Goal: Task Accomplishment & Management: Complete application form

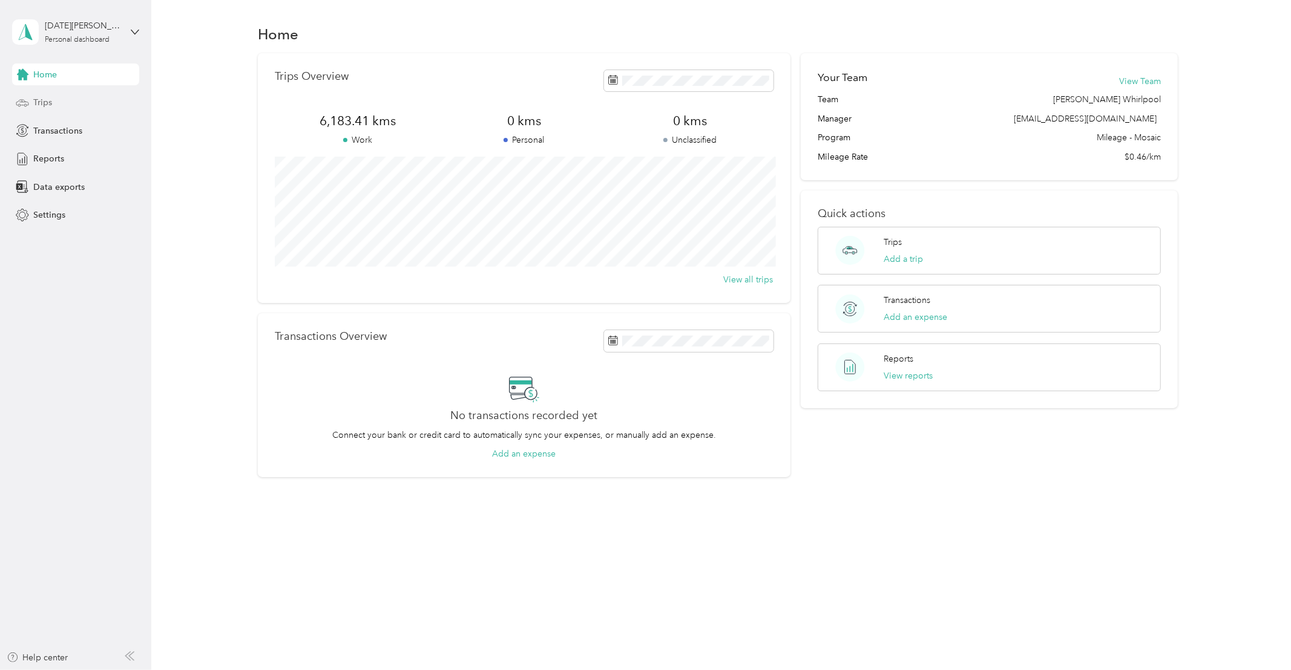
click at [47, 102] on span "Trips" at bounding box center [42, 102] width 19 height 13
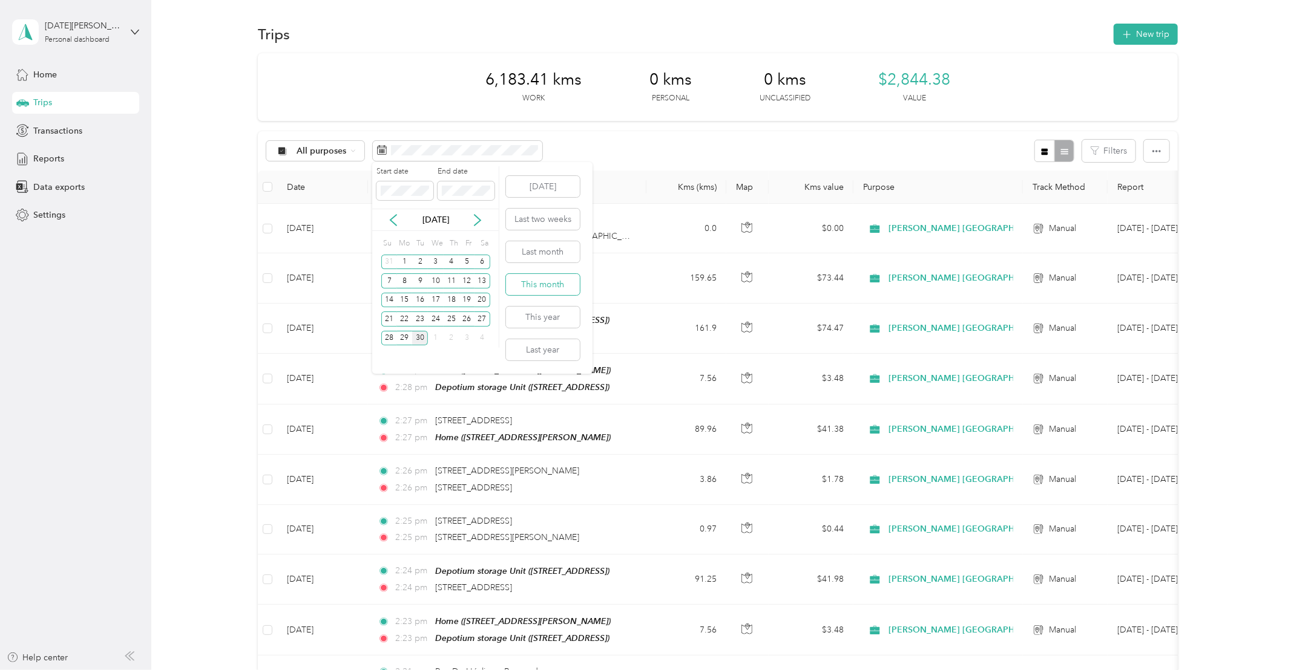
click at [536, 282] on button "This month" at bounding box center [543, 284] width 74 height 21
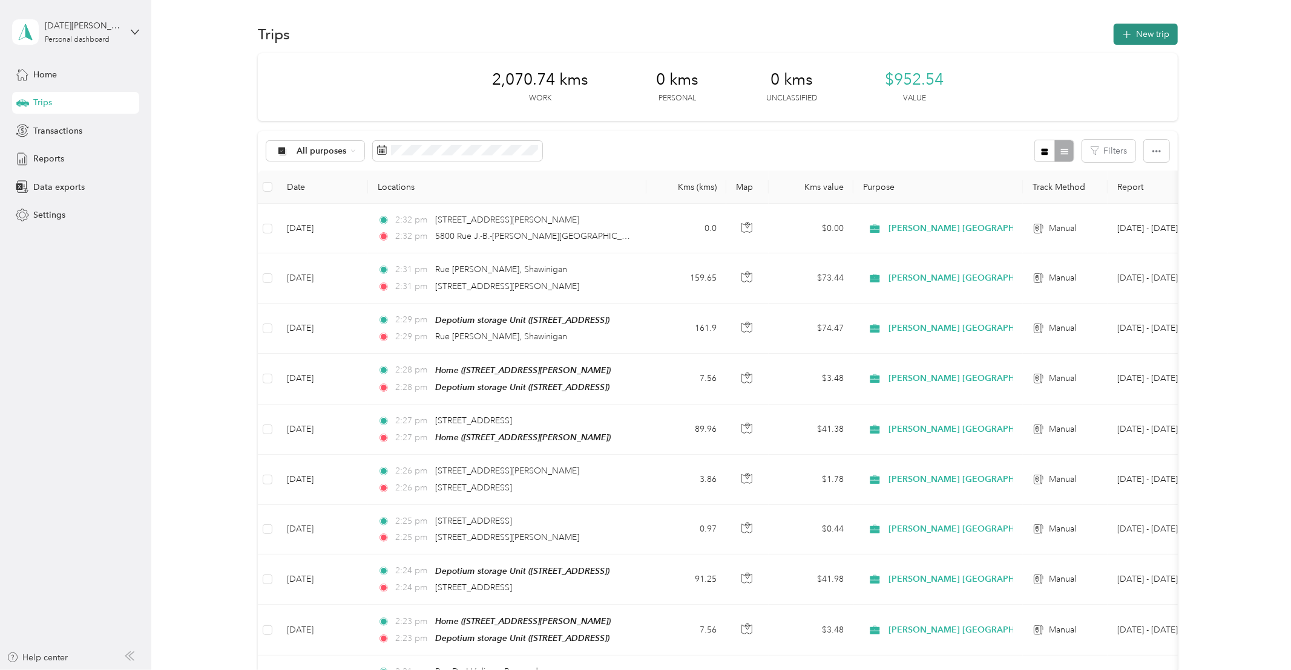
click at [1164, 36] on button "New trip" at bounding box center [1145, 34] width 64 height 21
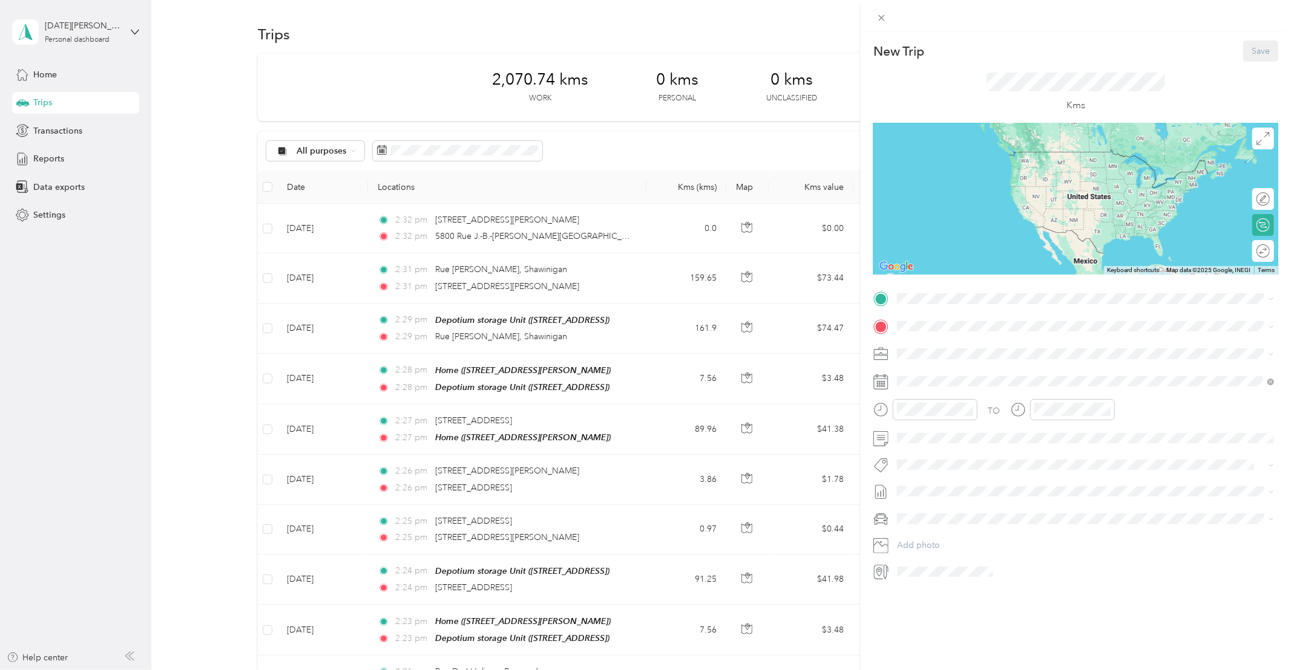
click at [931, 402] on div "Home [STREET_ADDRESS][PERSON_NAME]" at bounding box center [992, 389] width 144 height 25
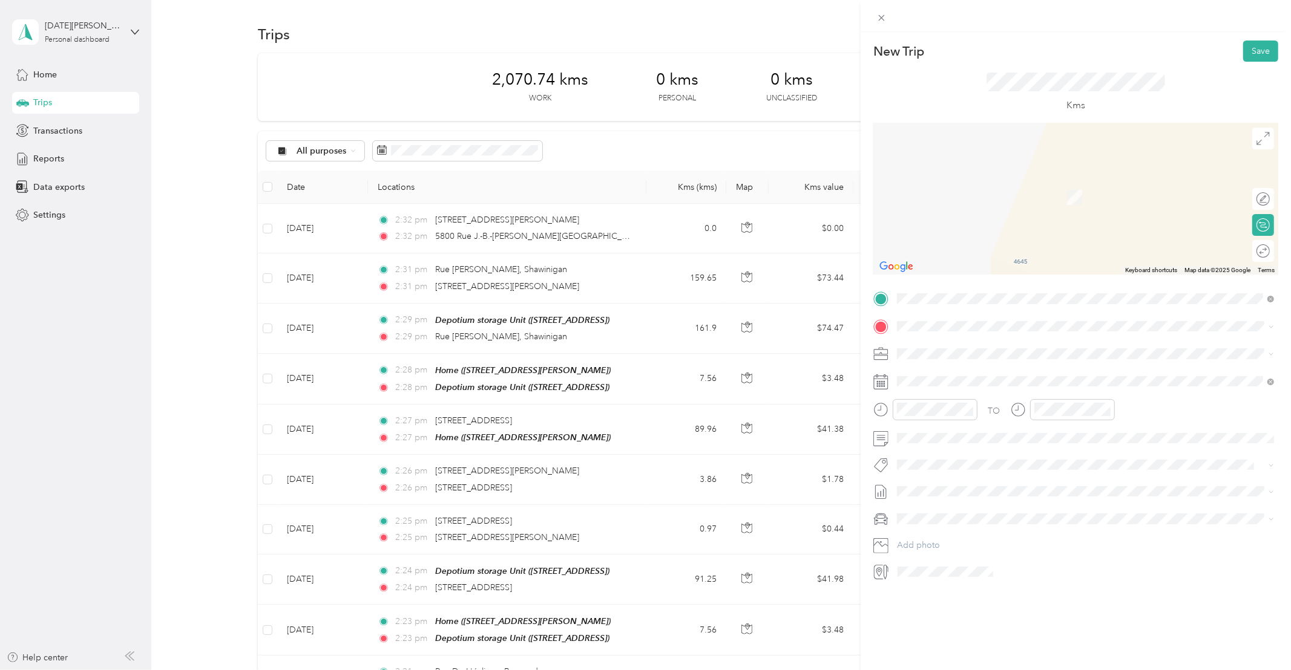
click at [968, 370] on span "[STREET_ADDRESS]" at bounding box center [958, 367] width 77 height 11
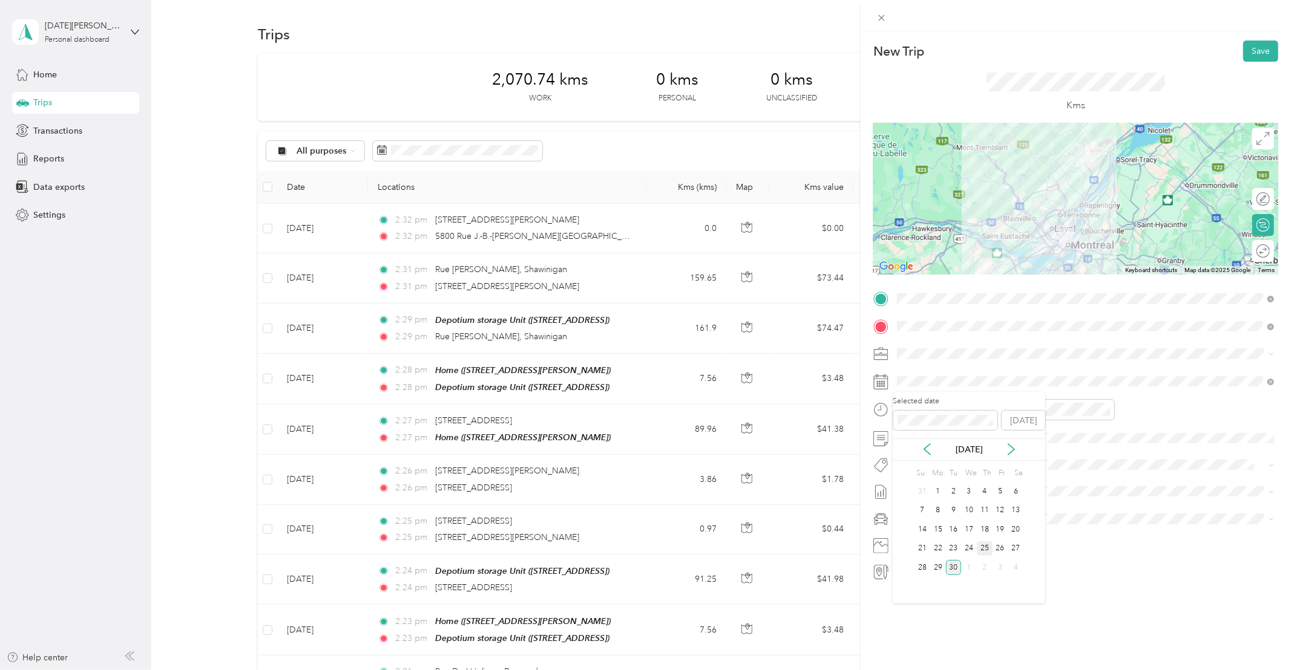
click at [983, 552] on div "25" at bounding box center [985, 549] width 16 height 15
click at [940, 489] on li "Whirlpool Kars" at bounding box center [1085, 480] width 385 height 24
click at [1273, 324] on span at bounding box center [1270, 326] width 7 height 10
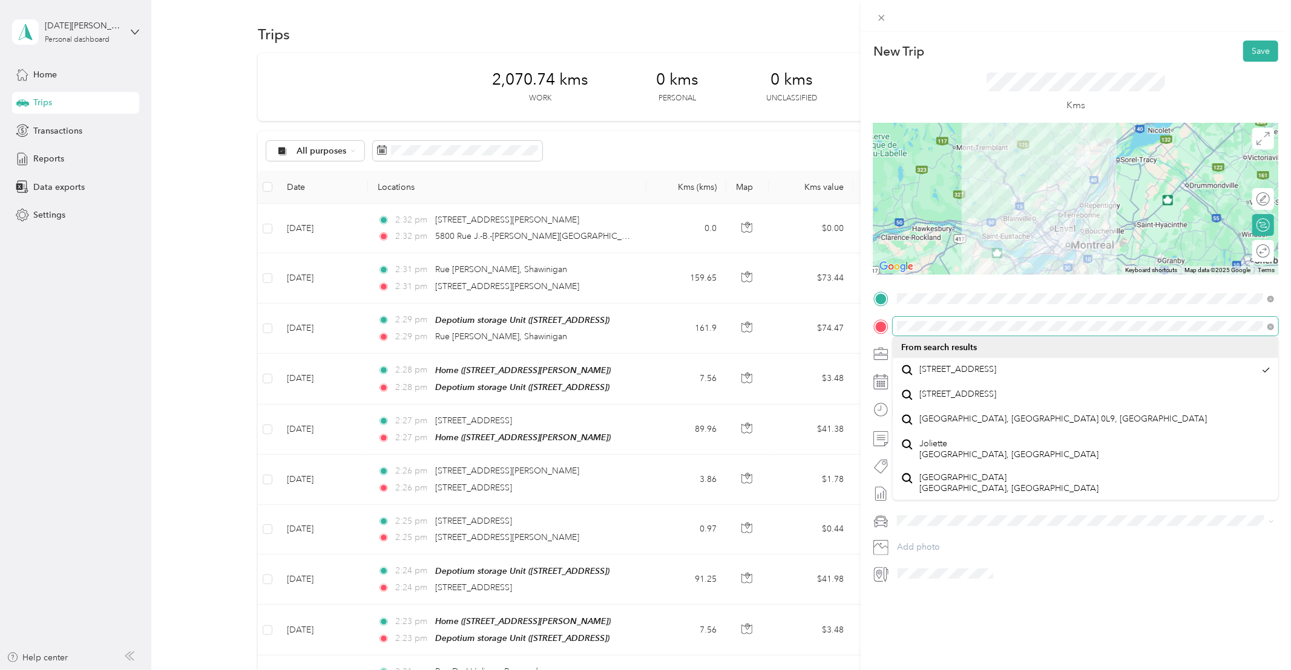
click at [867, 324] on form "New Trip Save This trip cannot be edited because it is either under review, app…" at bounding box center [1076, 312] width 430 height 543
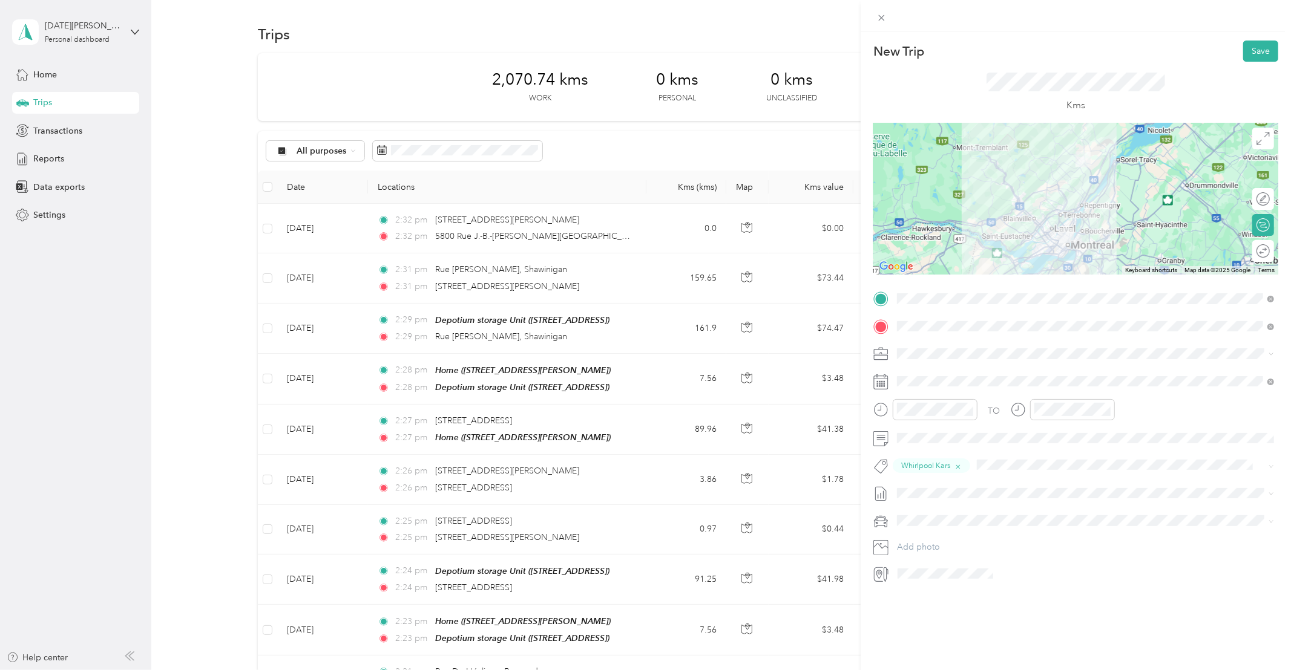
click at [1011, 462] on div "Depotium storage Unit [STREET_ADDRESS]" at bounding box center [965, 452] width 91 height 25
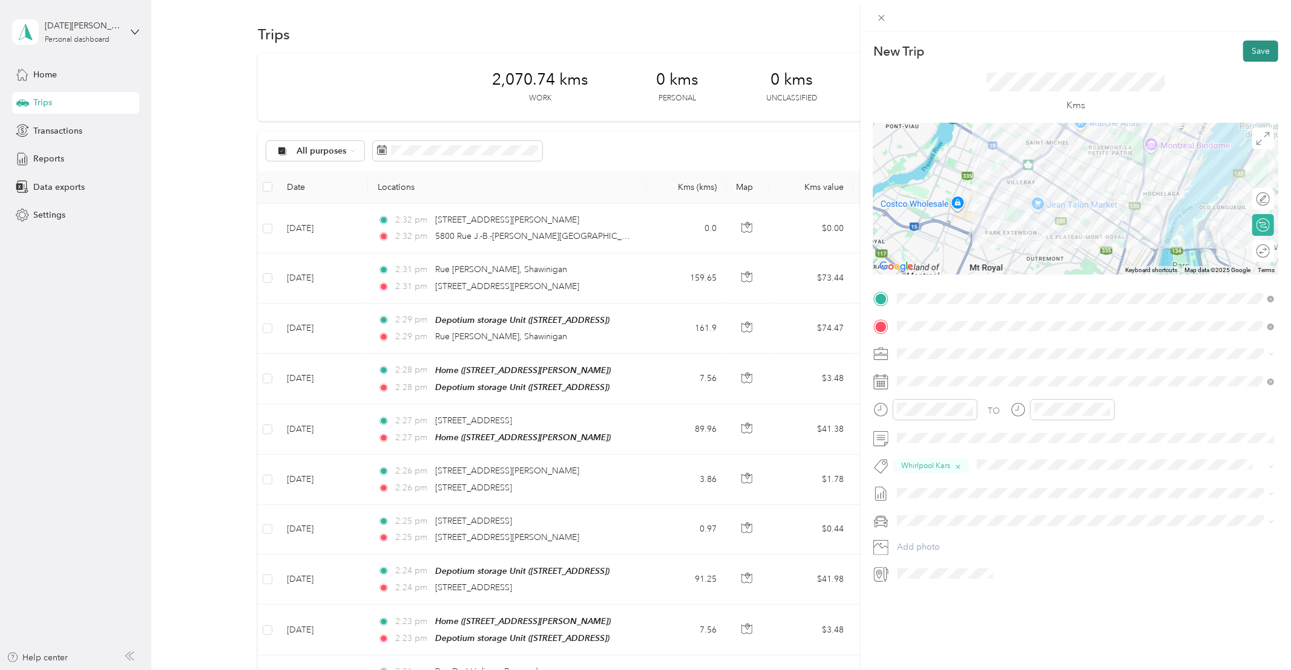
click at [1262, 53] on button "Save" at bounding box center [1260, 51] width 35 height 21
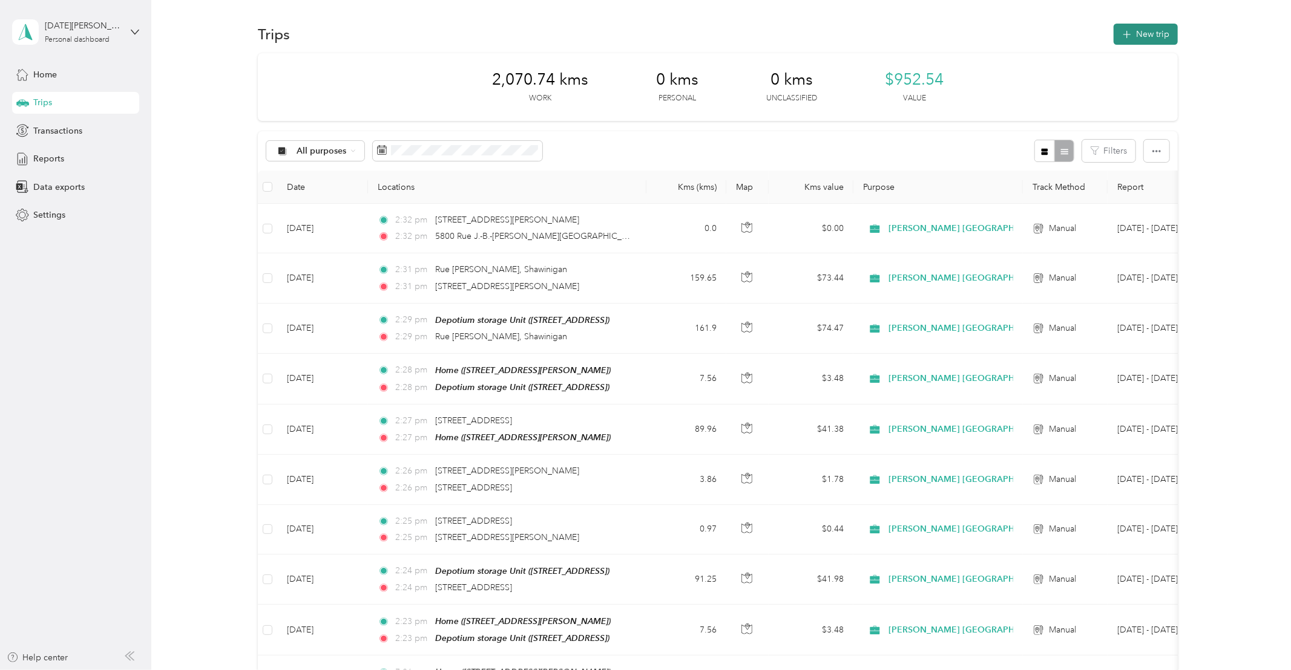
click at [1161, 34] on button "New trip" at bounding box center [1145, 34] width 64 height 21
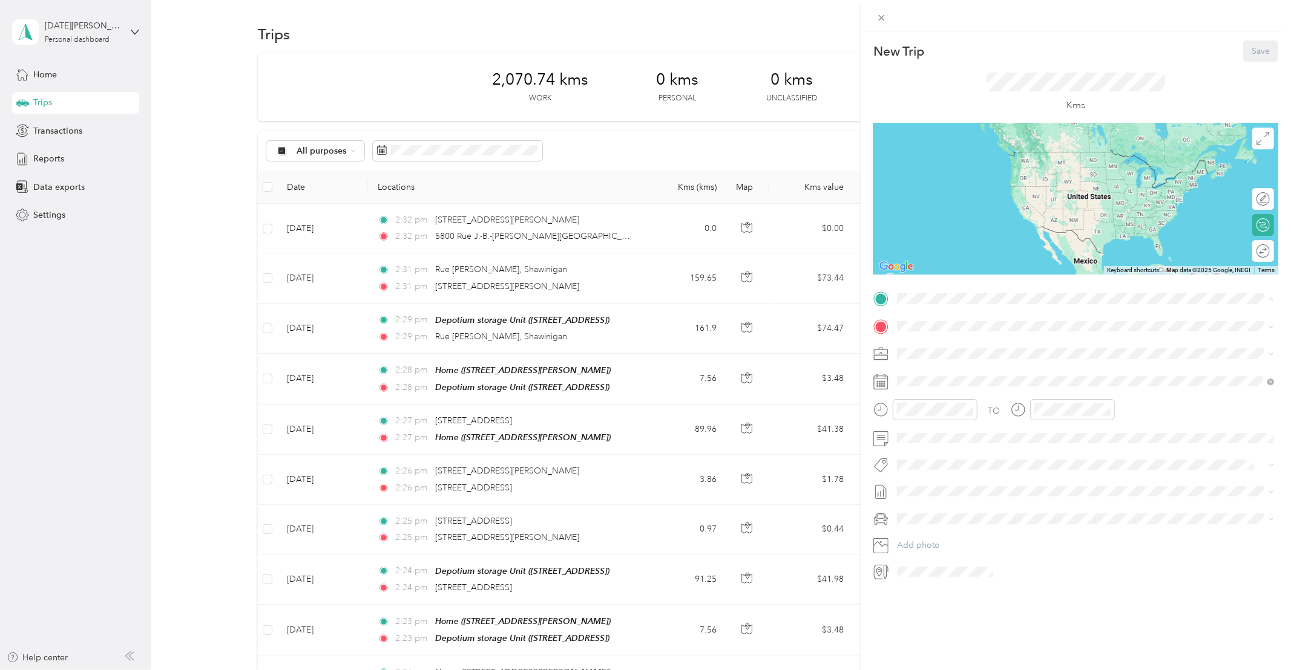
click at [988, 441] on div "Depotium storage Unit [STREET_ADDRESS]" at bounding box center [965, 430] width 91 height 25
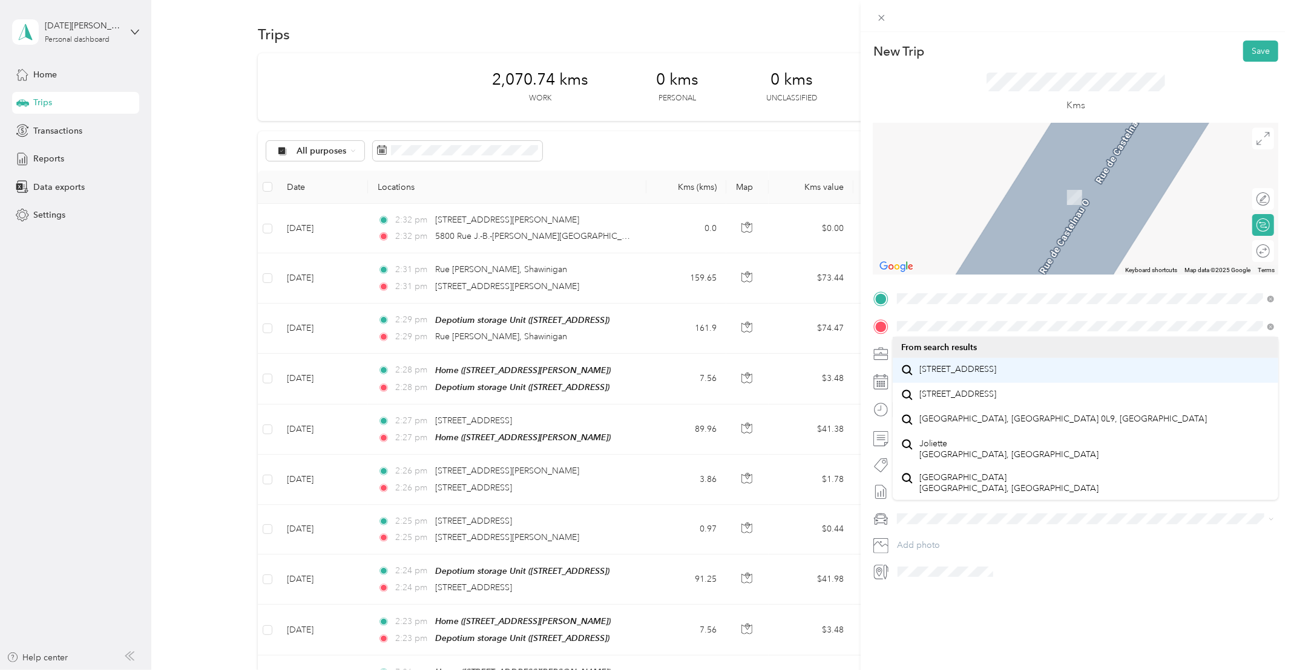
click at [983, 375] on span "[STREET_ADDRESS]" at bounding box center [958, 369] width 77 height 11
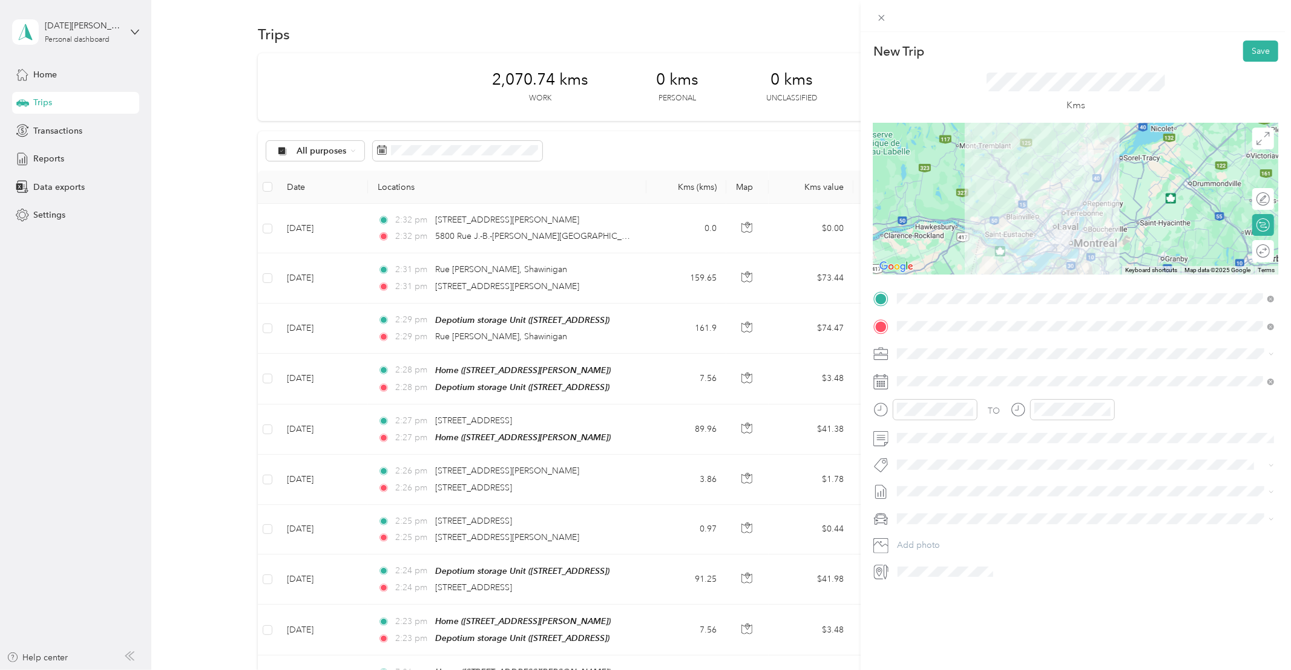
click at [934, 488] on li "Whirlpool Kars" at bounding box center [1085, 480] width 385 height 24
click at [1038, 386] on div "New Trip Save This trip cannot be edited because it is either under review, app…" at bounding box center [1075, 312] width 405 height 543
click at [981, 547] on div "25" at bounding box center [985, 549] width 16 height 15
click at [1259, 53] on button "Save" at bounding box center [1260, 51] width 35 height 21
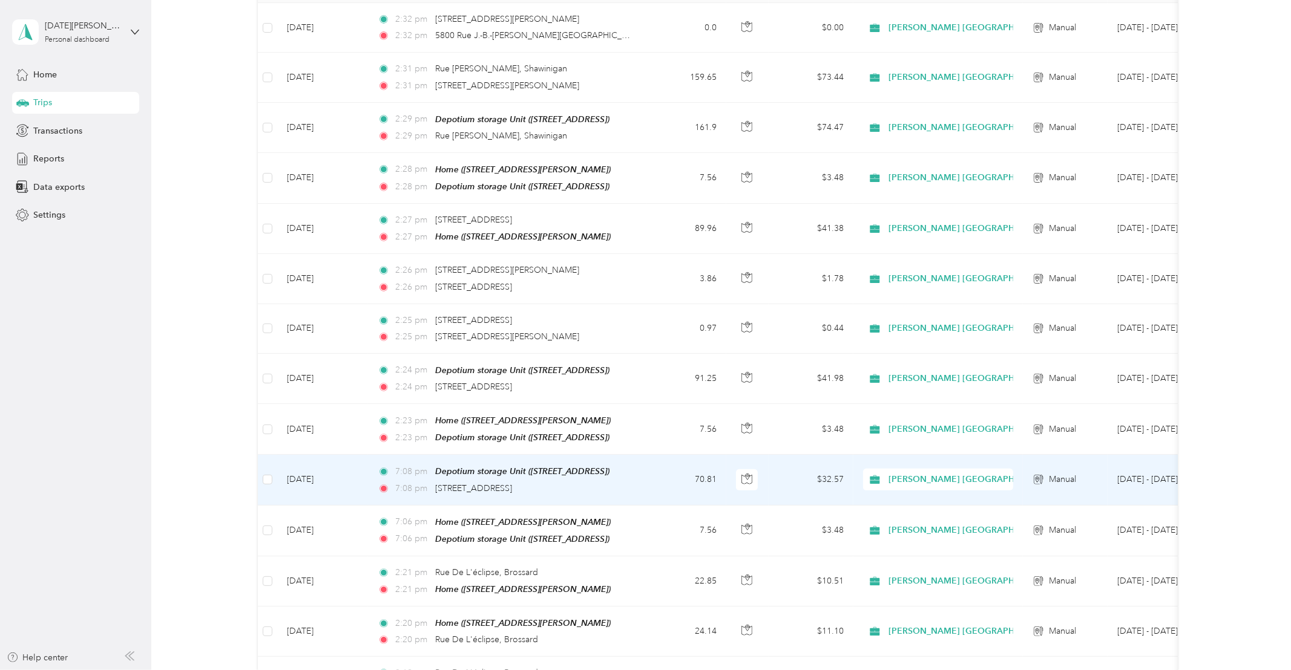
scroll to position [225, 0]
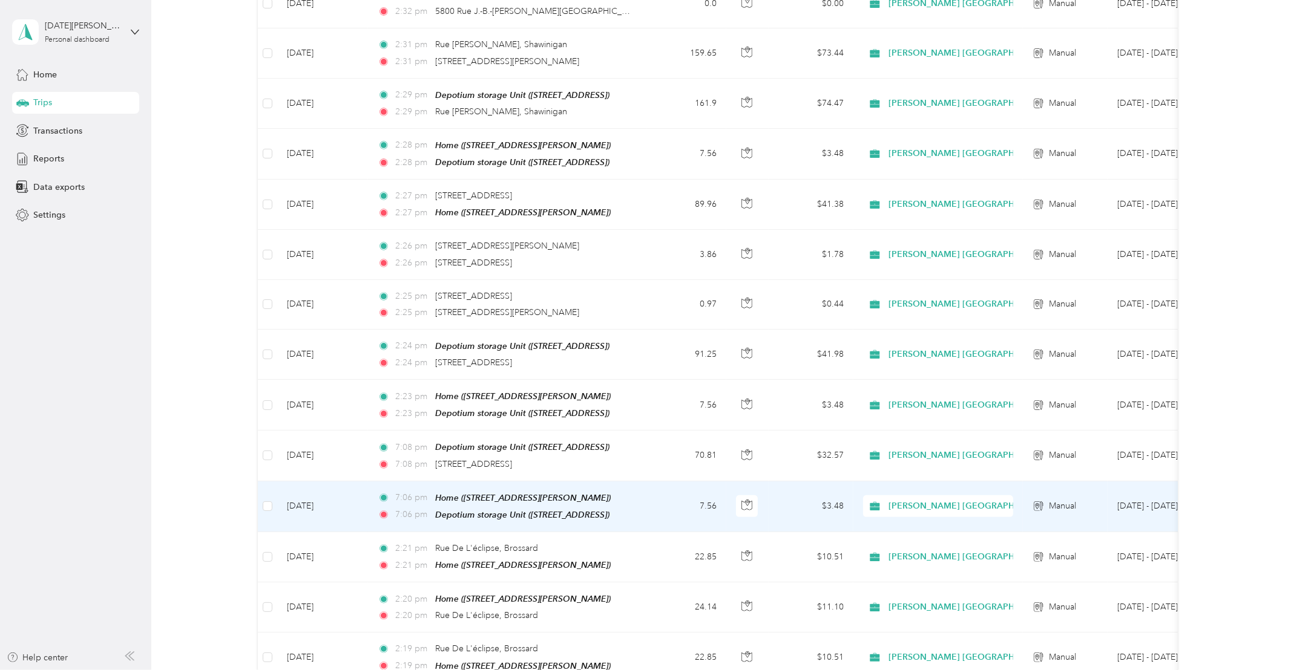
click at [512, 496] on div "Home ([STREET_ADDRESS][PERSON_NAME])" at bounding box center [522, 498] width 175 height 14
click at [327, 498] on td "[DATE]" at bounding box center [322, 507] width 91 height 51
click at [327, 670] on div at bounding box center [642, 670] width 1285 height 0
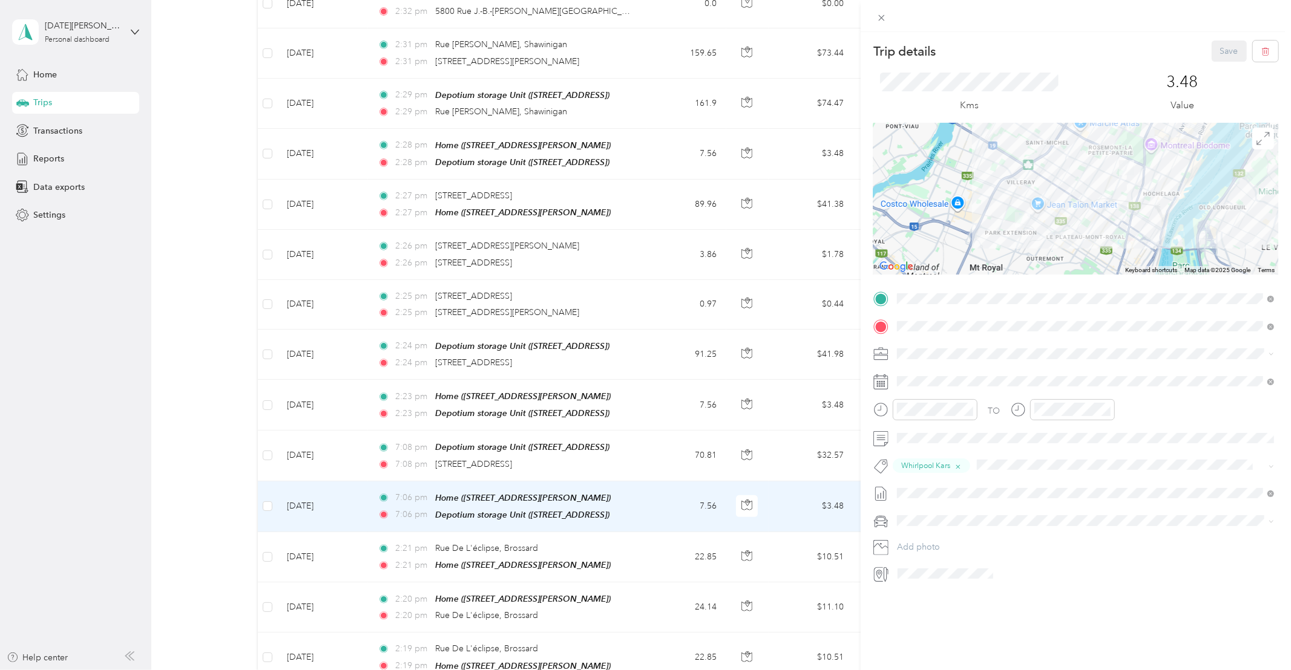
click at [1110, 618] on div "Trip details Save This trip cannot be edited because it is either under review,…" at bounding box center [1076, 367] width 430 height 670
click at [81, 96] on div "Trip details Save This trip cannot be edited because it is either under review,…" at bounding box center [645, 335] width 1291 height 670
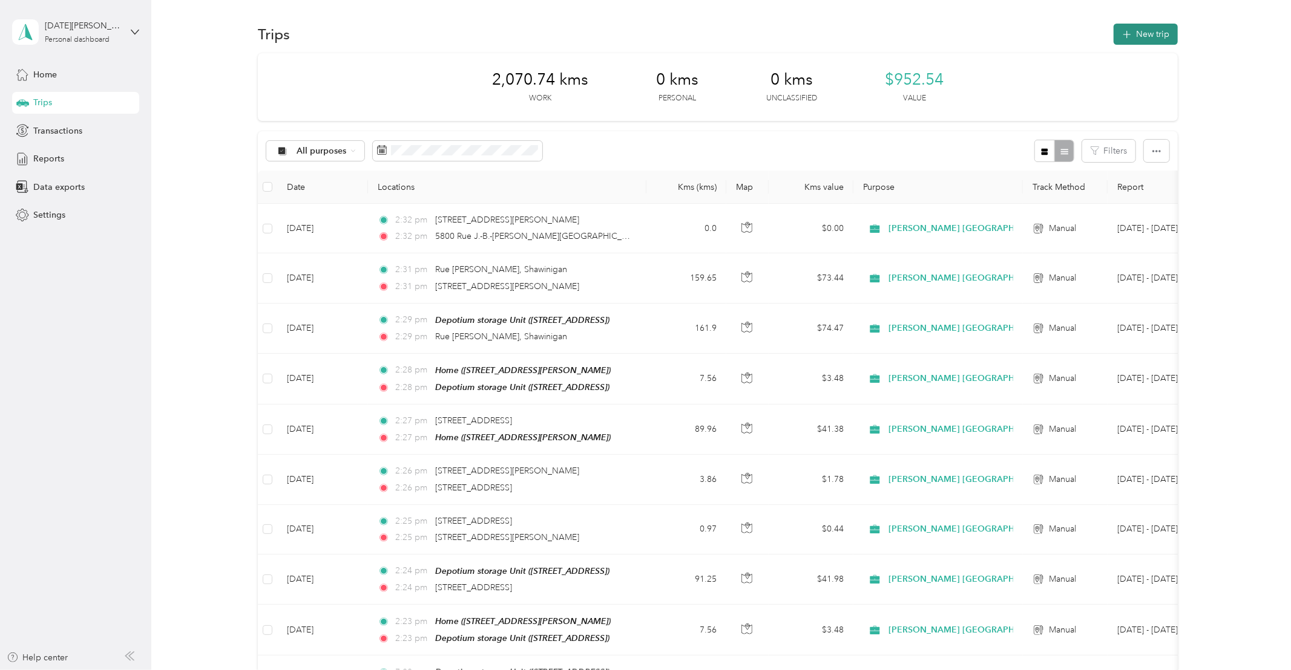
click at [1141, 34] on button "New trip" at bounding box center [1145, 34] width 64 height 21
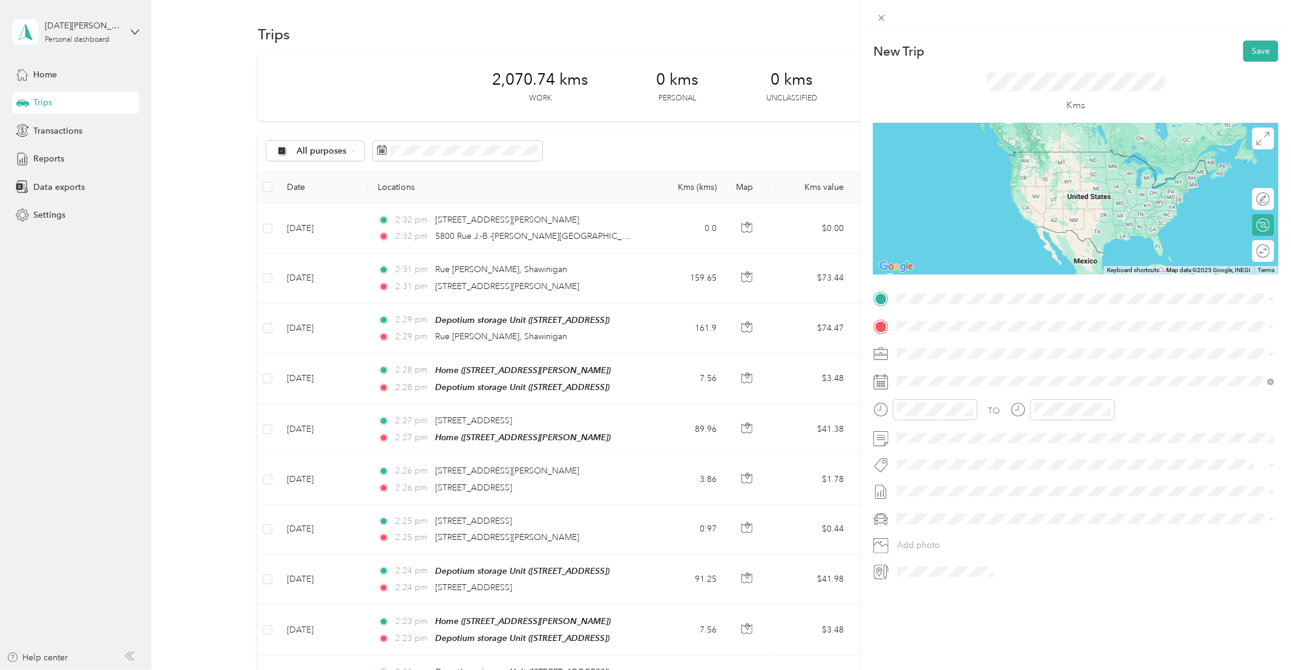
click at [987, 342] on span "[STREET_ADDRESS]" at bounding box center [958, 342] width 77 height 11
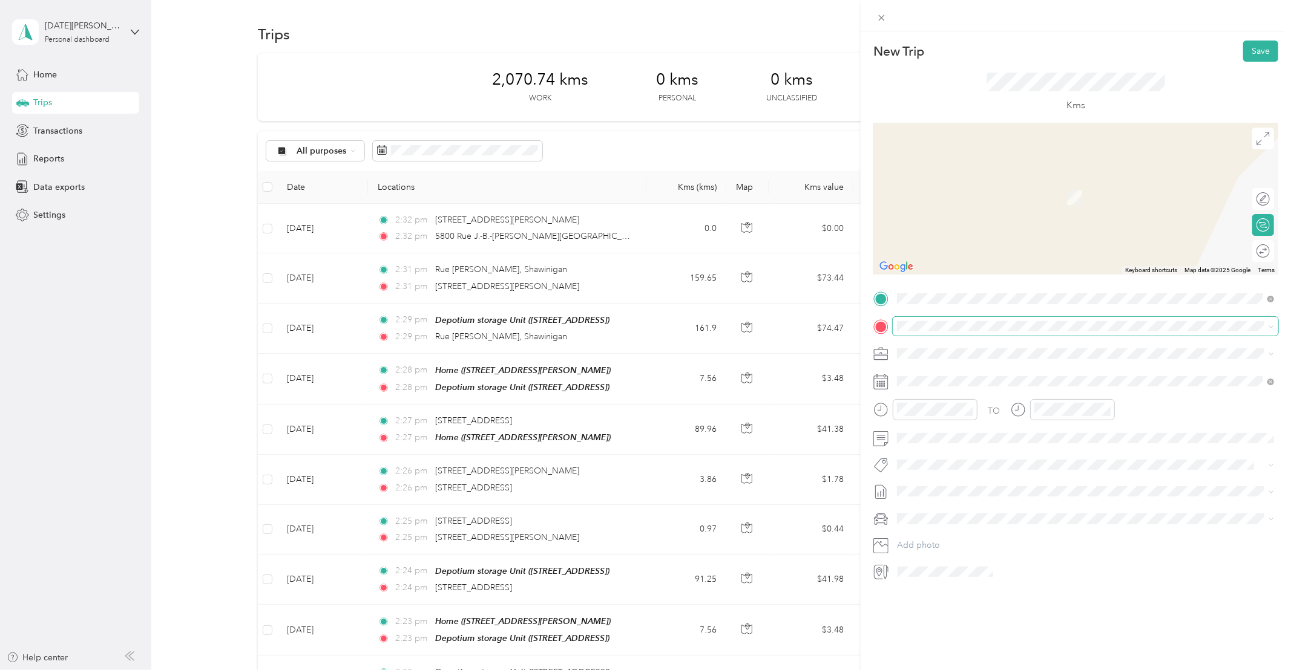
click at [936, 320] on span at bounding box center [1085, 326] width 385 height 19
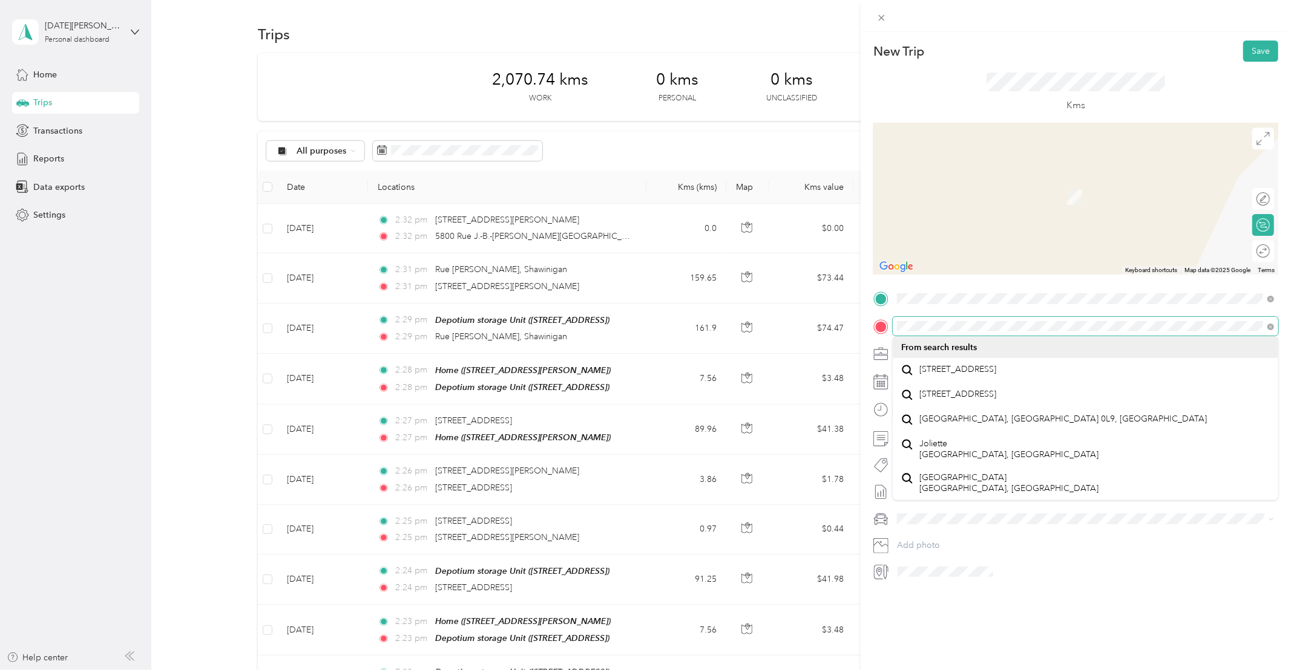
scroll to position [21, 0]
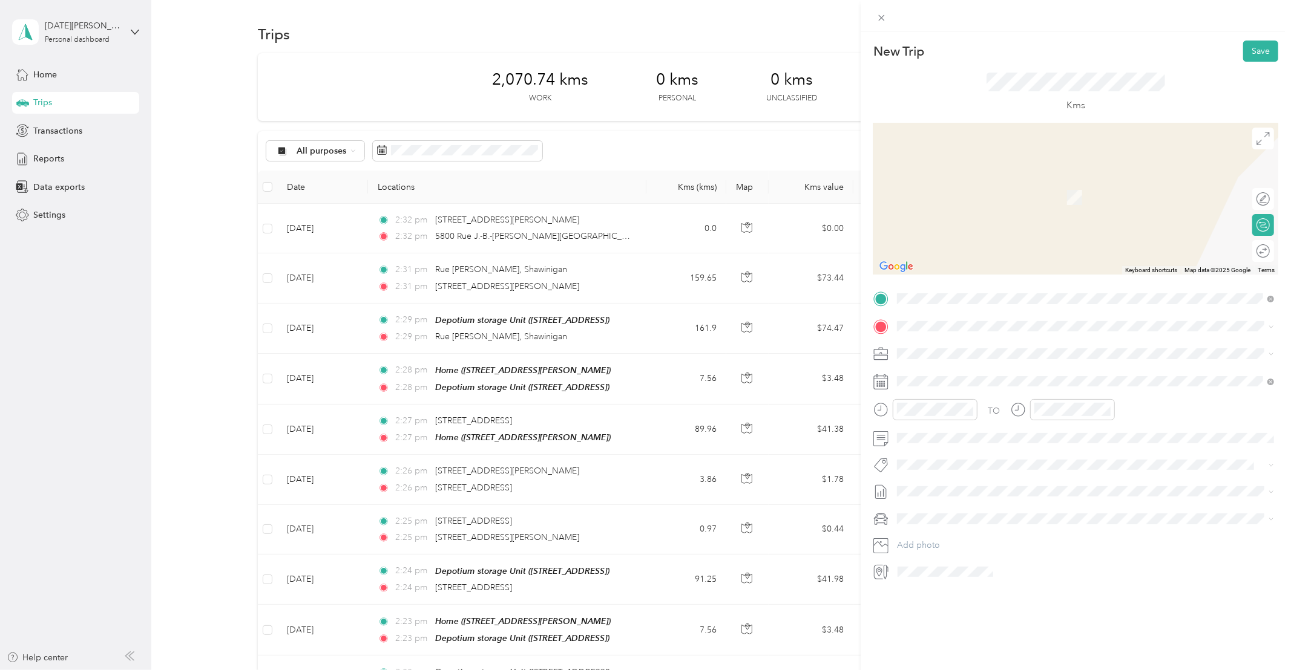
click at [991, 364] on span "[STREET_ADDRESS]" at bounding box center [958, 369] width 77 height 11
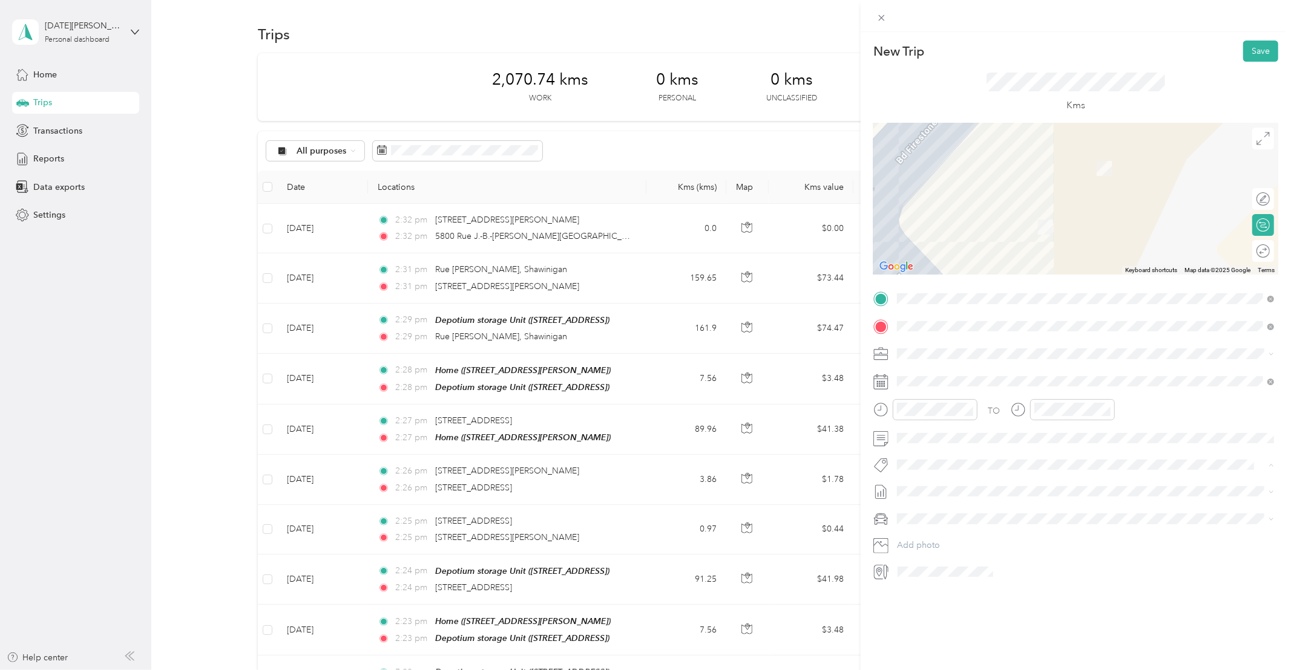
click at [941, 487] on div "Whirlpool Kars" at bounding box center [1085, 486] width 369 height 15
click at [983, 545] on div "25" at bounding box center [985, 549] width 16 height 15
click at [1257, 50] on button "Save" at bounding box center [1260, 51] width 35 height 21
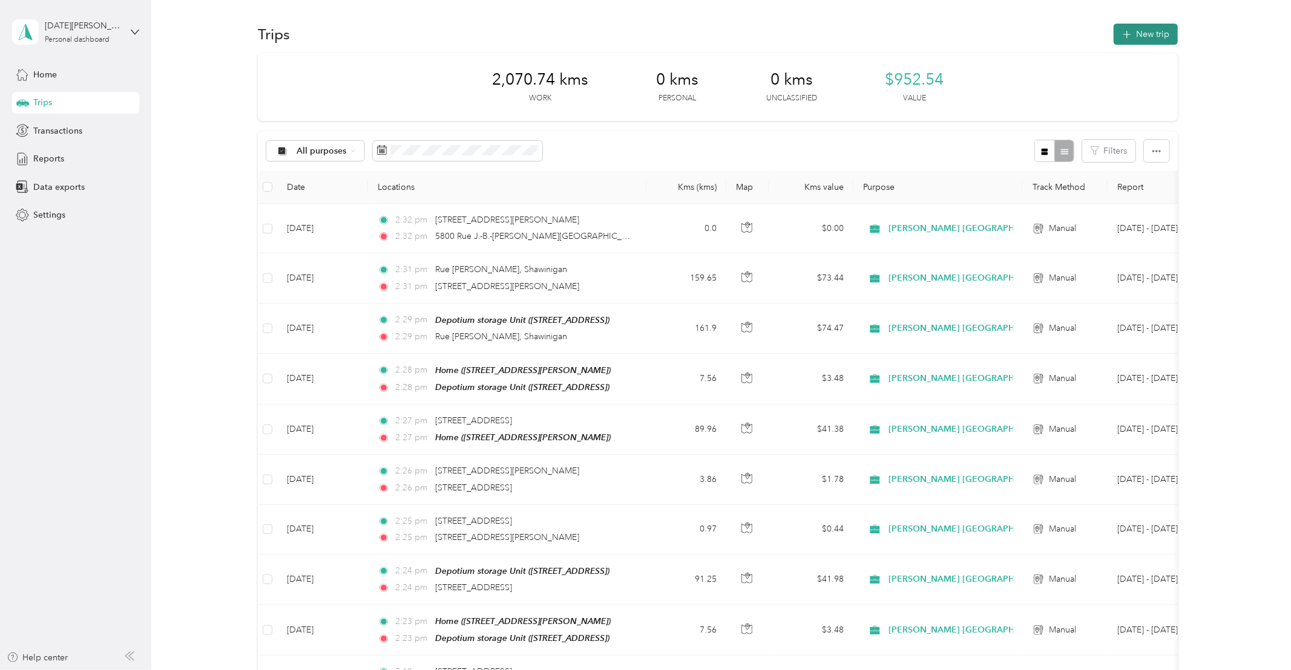
click at [1133, 41] on button "New trip" at bounding box center [1145, 34] width 64 height 21
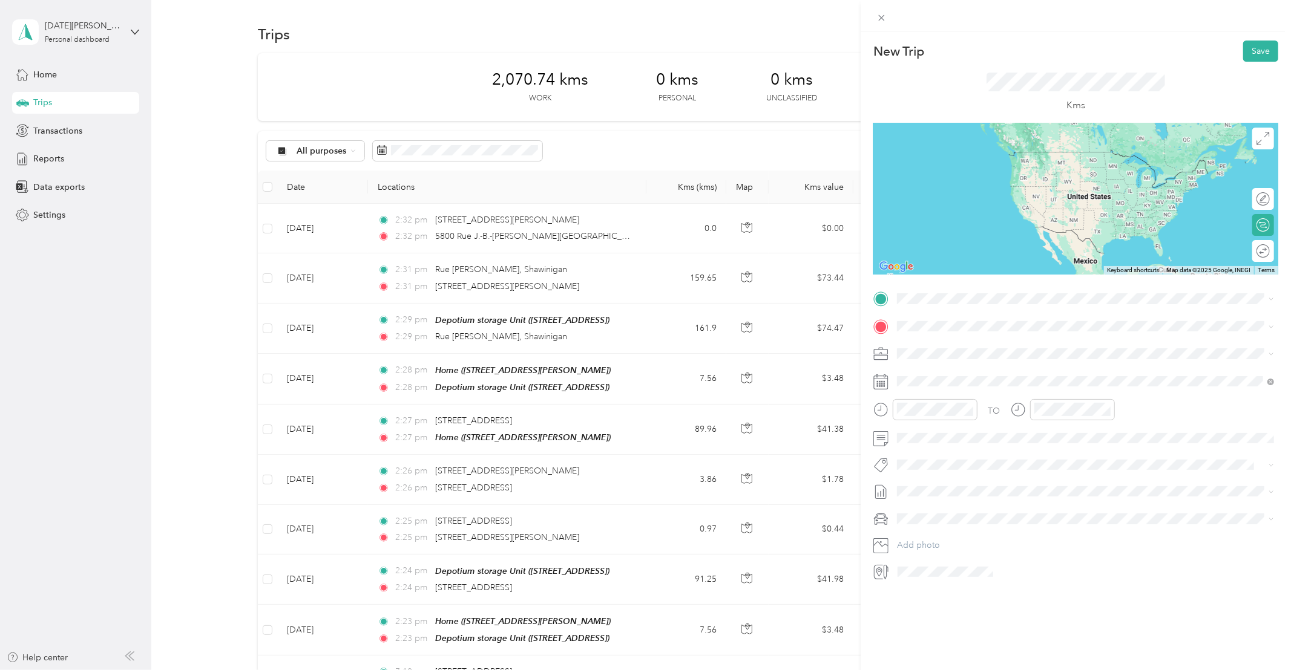
click at [965, 343] on span "[STREET_ADDRESS]" at bounding box center [958, 341] width 77 height 11
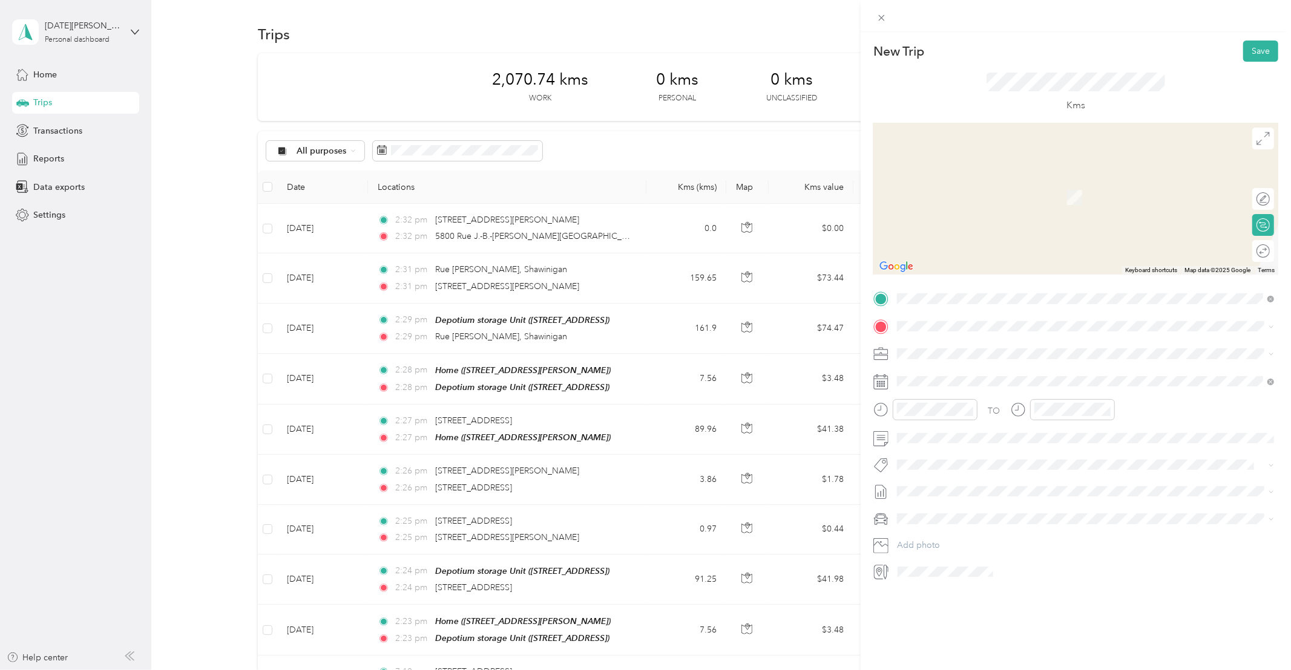
click at [940, 431] on div "Home [STREET_ADDRESS][PERSON_NAME]" at bounding box center [992, 418] width 144 height 25
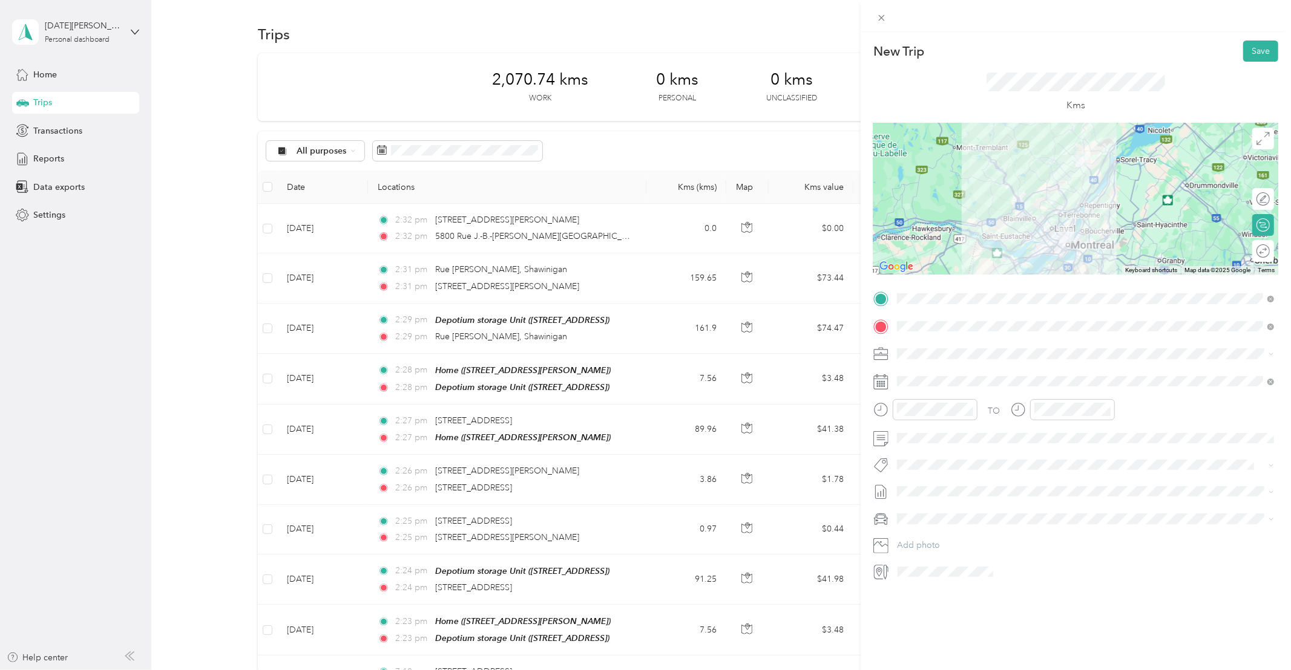
click at [933, 485] on span "Whirlpool Kars" at bounding box center [934, 482] width 49 height 11
click at [980, 544] on div "25" at bounding box center [985, 549] width 16 height 15
click at [1259, 52] on button "Save" at bounding box center [1260, 51] width 35 height 21
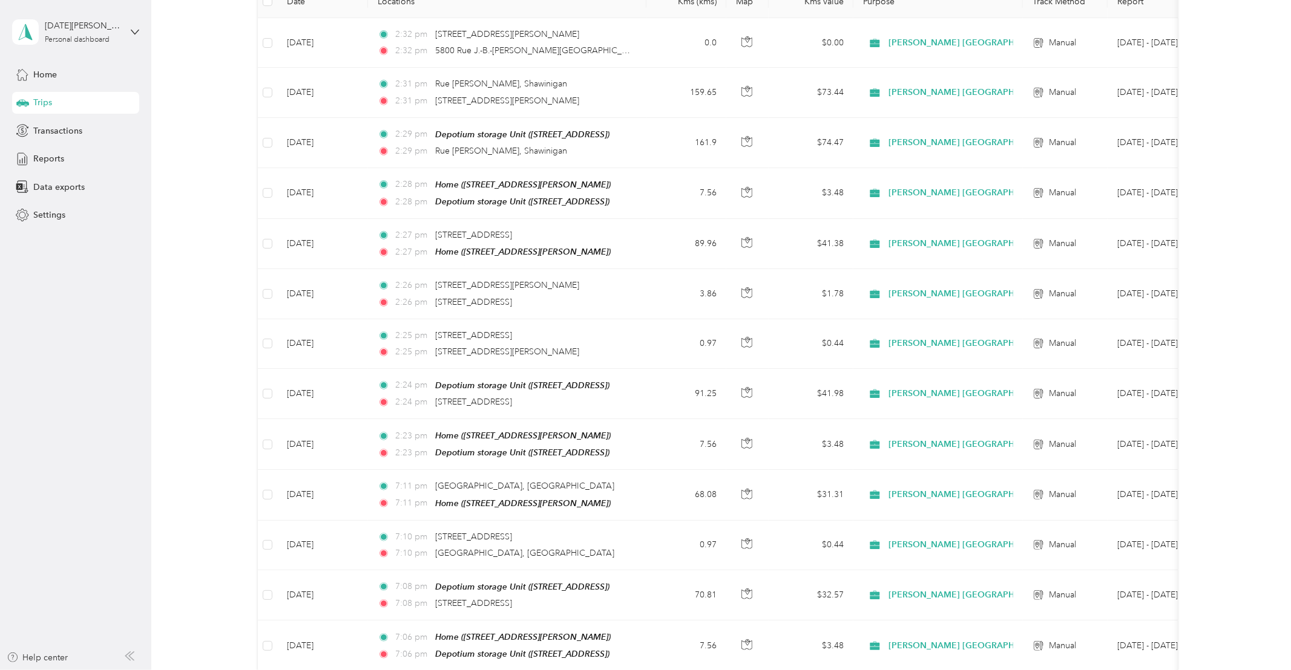
scroll to position [0, 0]
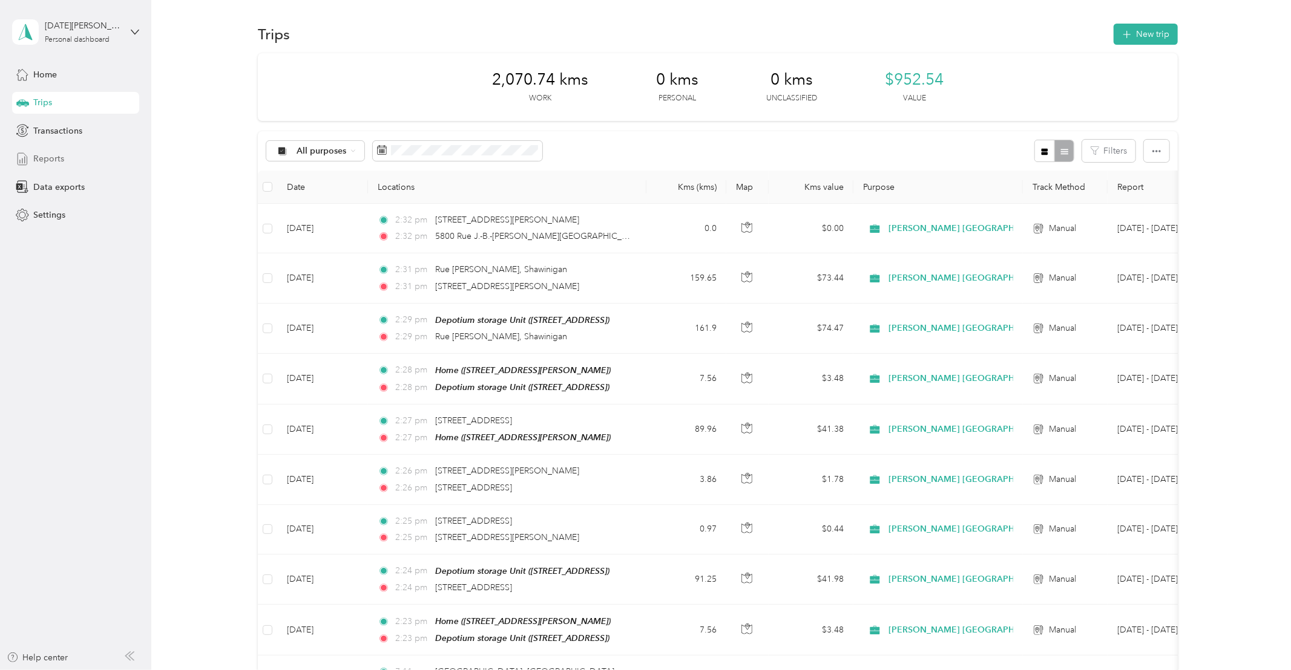
click at [44, 154] on span "Reports" at bounding box center [48, 158] width 31 height 13
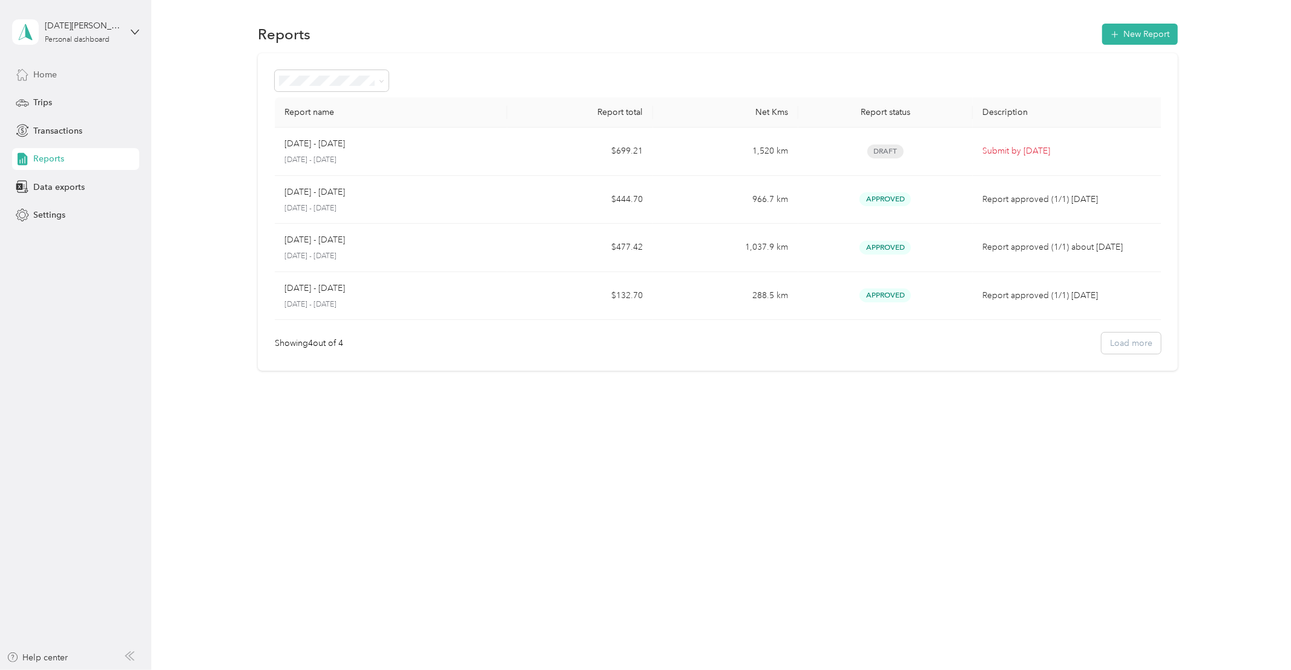
click at [52, 77] on span "Home" at bounding box center [45, 74] width 24 height 13
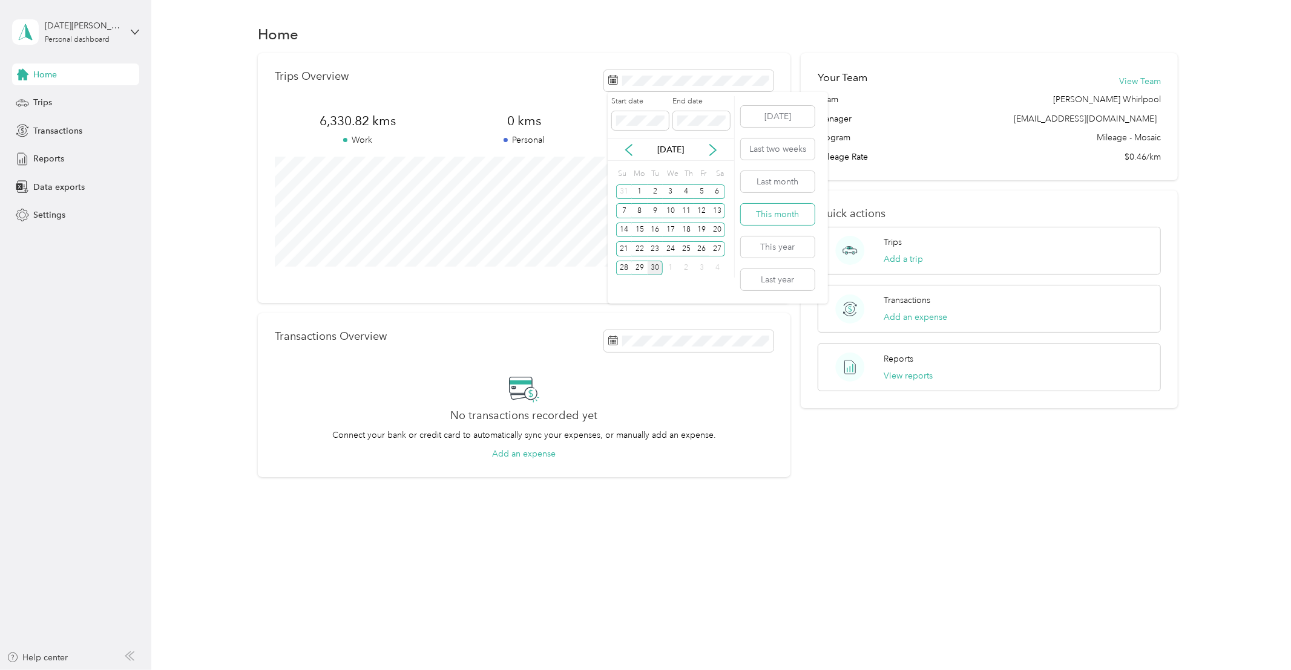
click at [754, 211] on button "This month" at bounding box center [778, 214] width 74 height 21
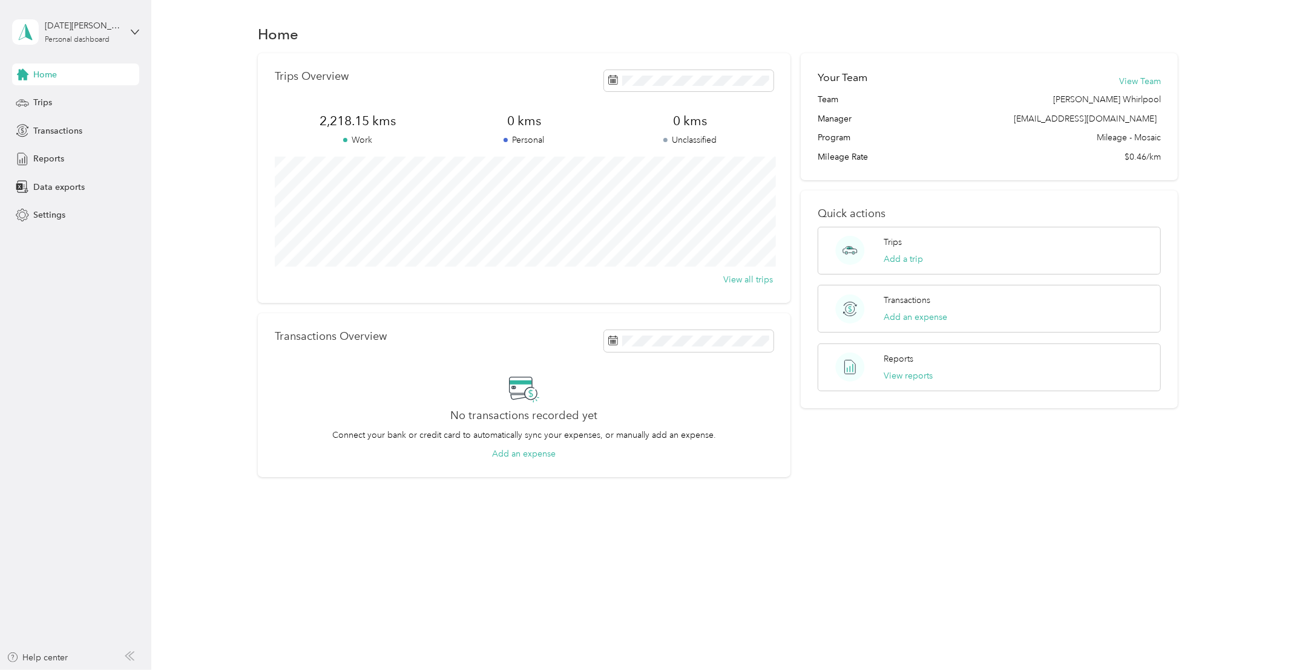
click at [75, 73] on div "Home" at bounding box center [75, 75] width 127 height 22
